Goal: Navigation & Orientation: Find specific page/section

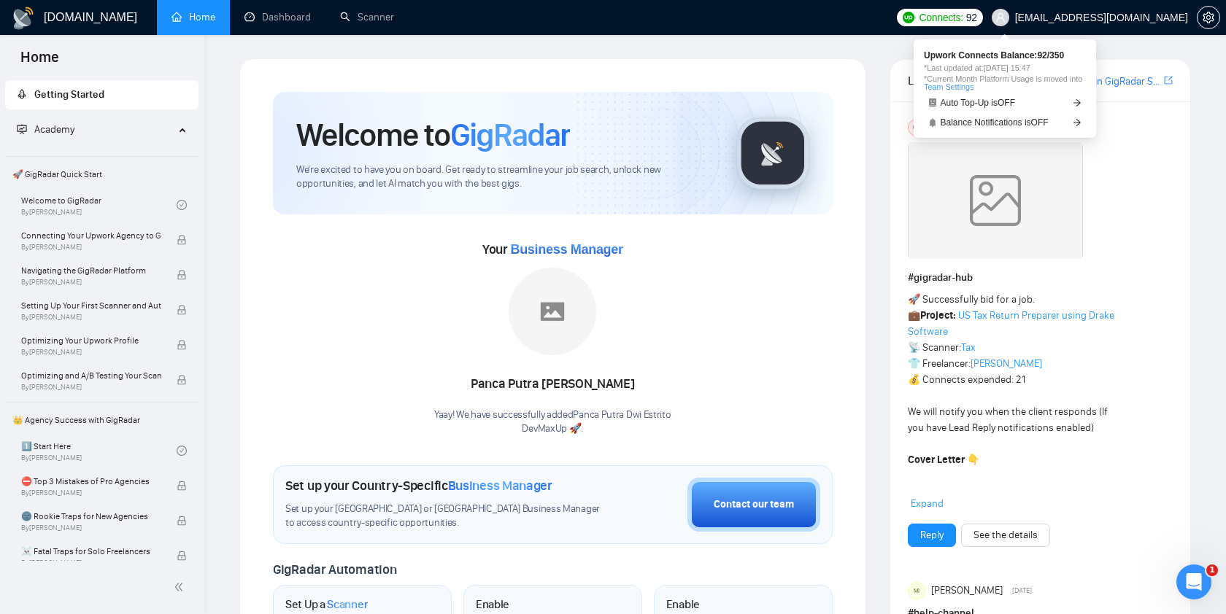
click at [962, 18] on span "Connects:" at bounding box center [941, 17] width 44 height 16
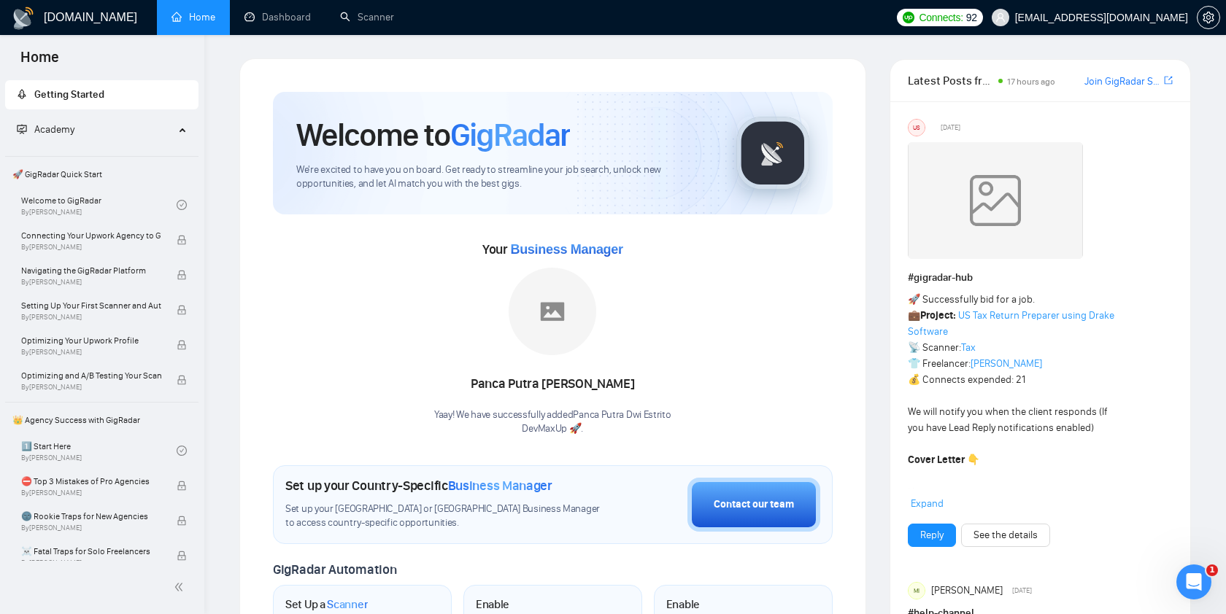
click at [860, 23] on ul "Home Dashboard Scanner" at bounding box center [521, 17] width 738 height 35
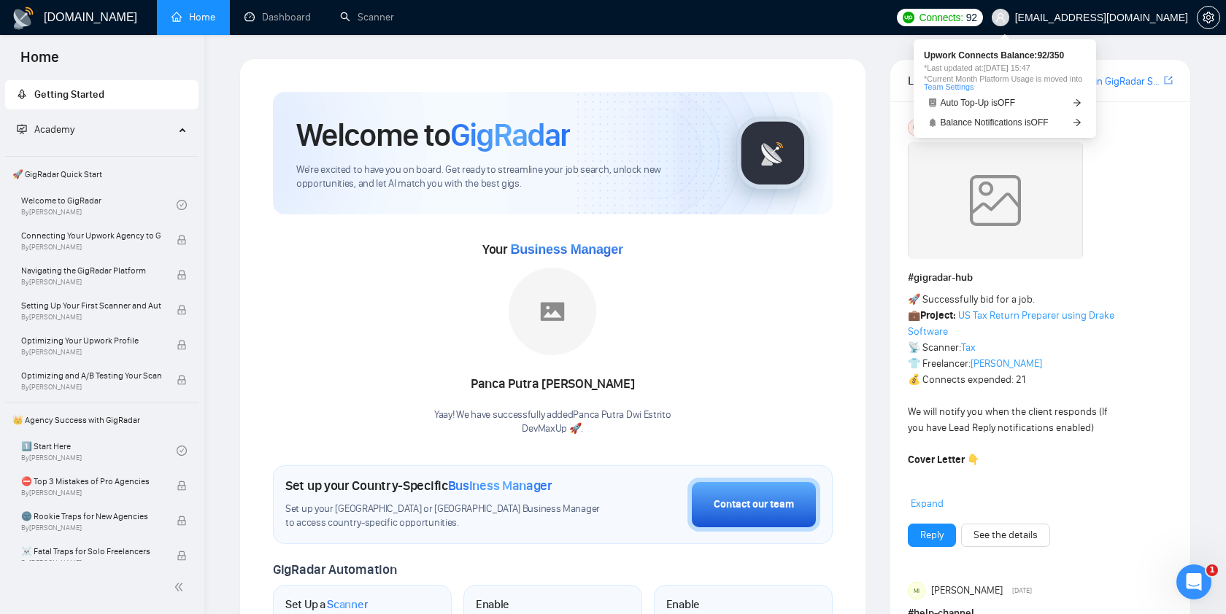
click at [962, 19] on span "Connects:" at bounding box center [941, 17] width 44 height 16
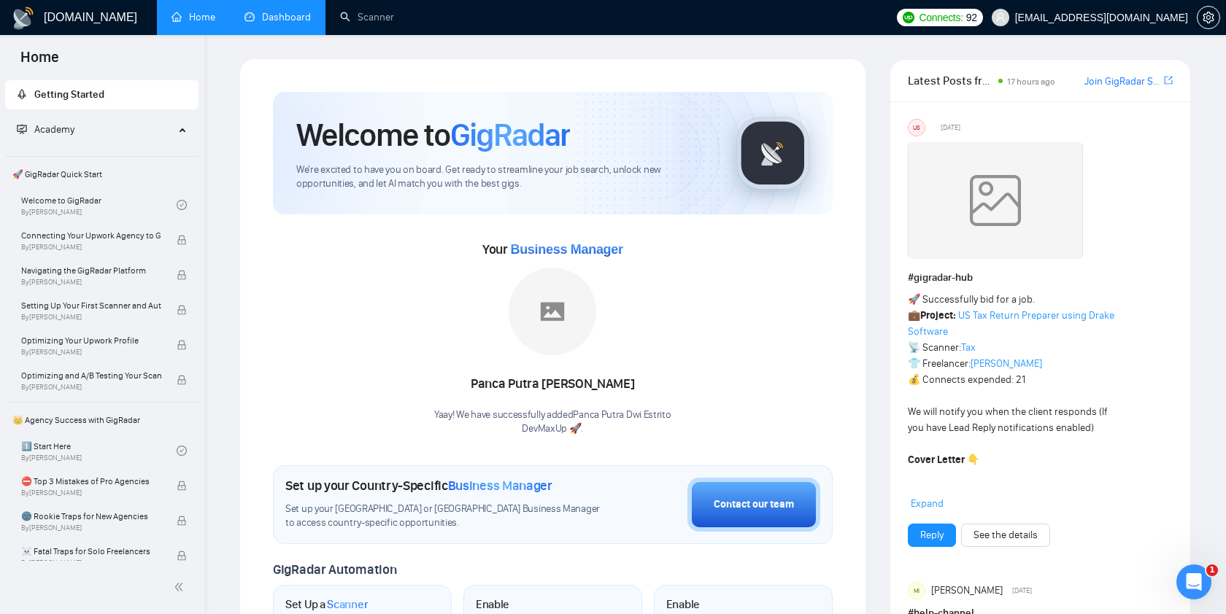
click at [284, 14] on link "Dashboard" at bounding box center [277, 17] width 66 height 12
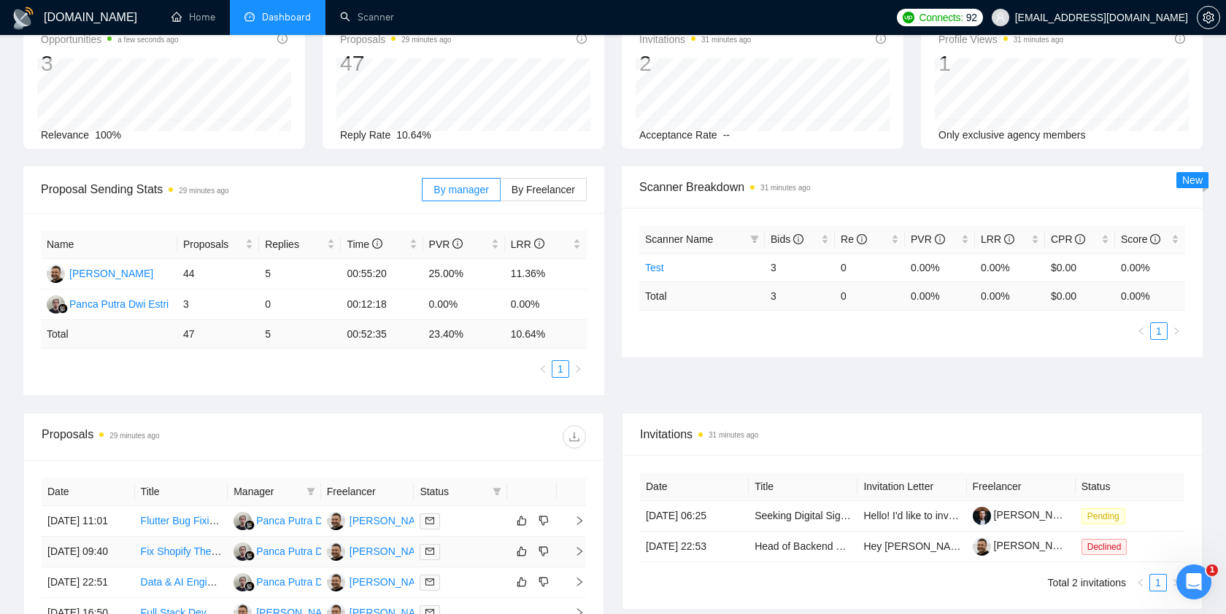
scroll to position [88, 0]
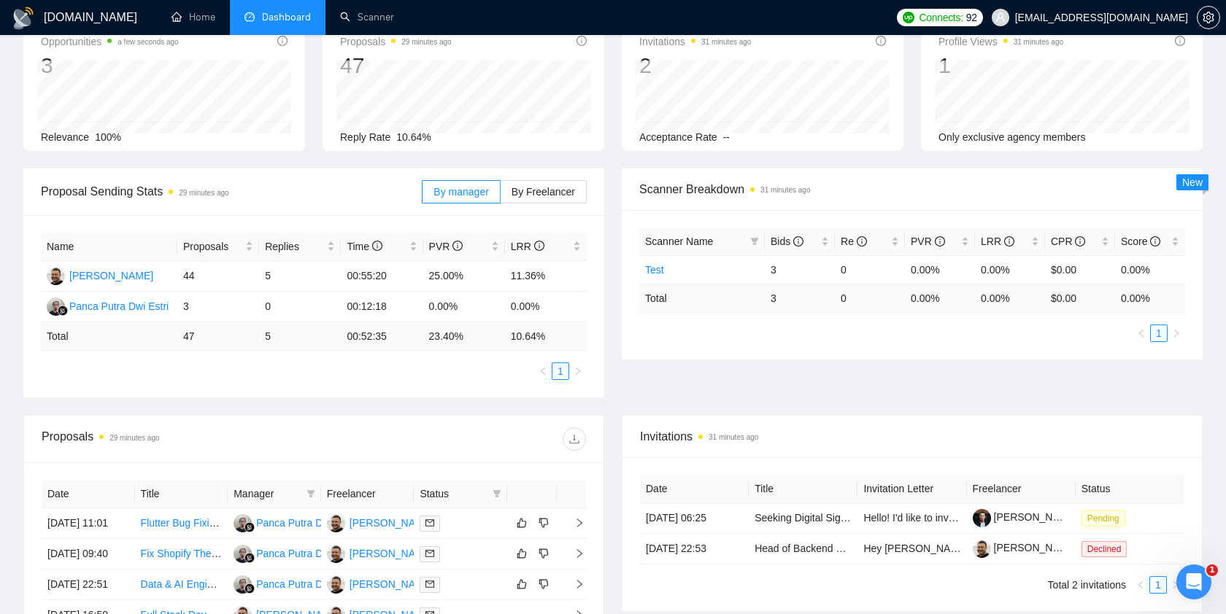
click at [847, 584] on ul "Total 2 invitations 1" at bounding box center [912, 585] width 544 height 18
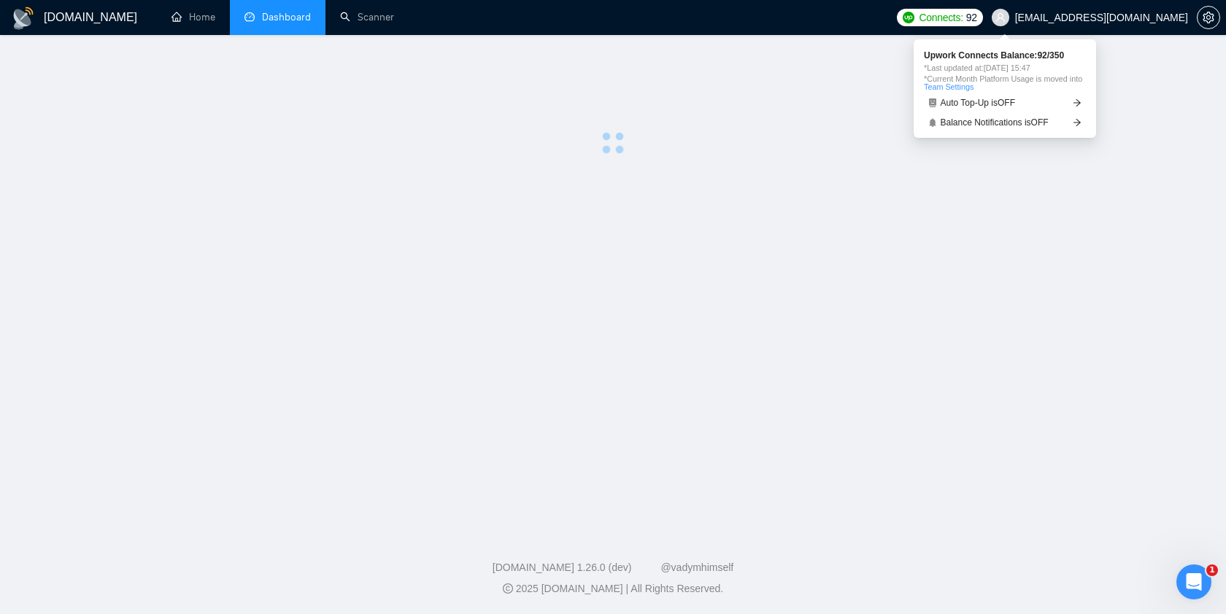
click at [962, 18] on span "Connects:" at bounding box center [941, 17] width 44 height 16
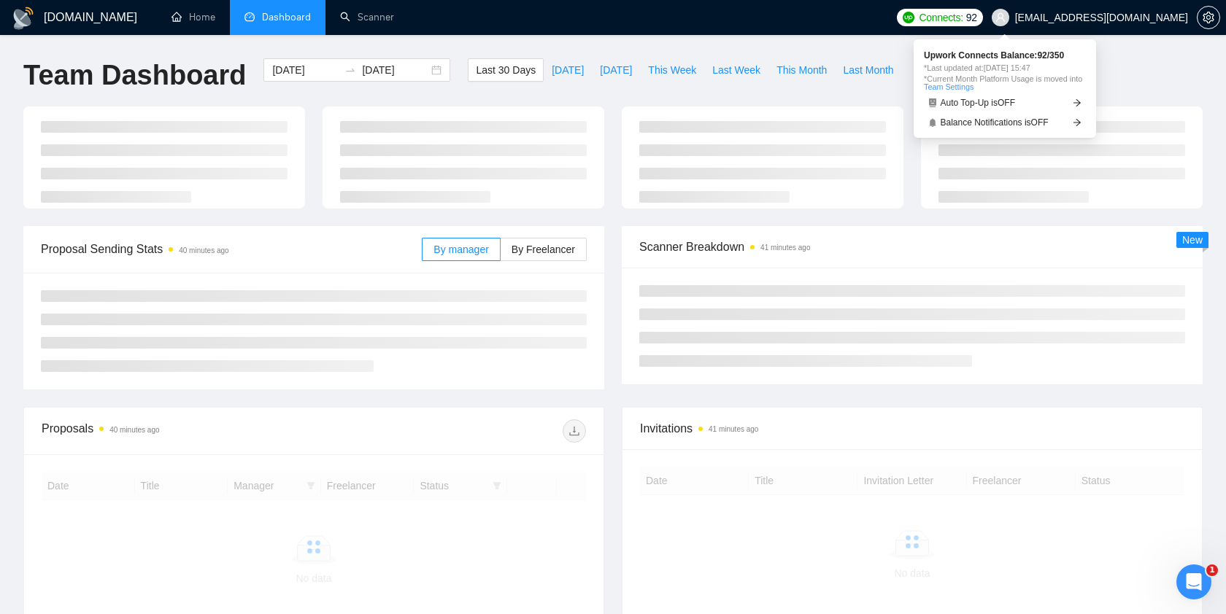
click at [962, 18] on span "Connects:" at bounding box center [941, 17] width 44 height 16
